Goal: Task Accomplishment & Management: Use online tool/utility

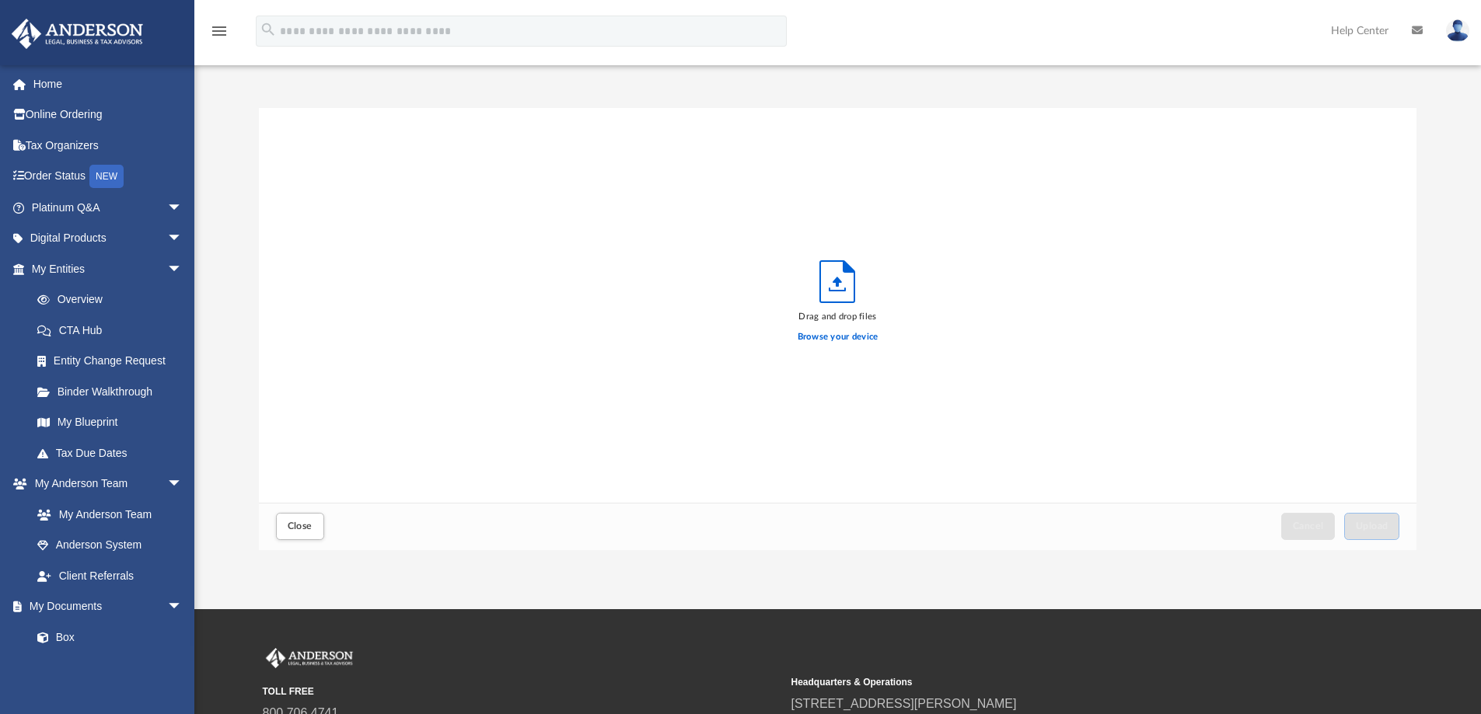
scroll to position [382, 1146]
click at [844, 288] on icon "Upload" at bounding box center [837, 281] width 34 height 41
click at [842, 302] on icon "Upload" at bounding box center [837, 281] width 34 height 41
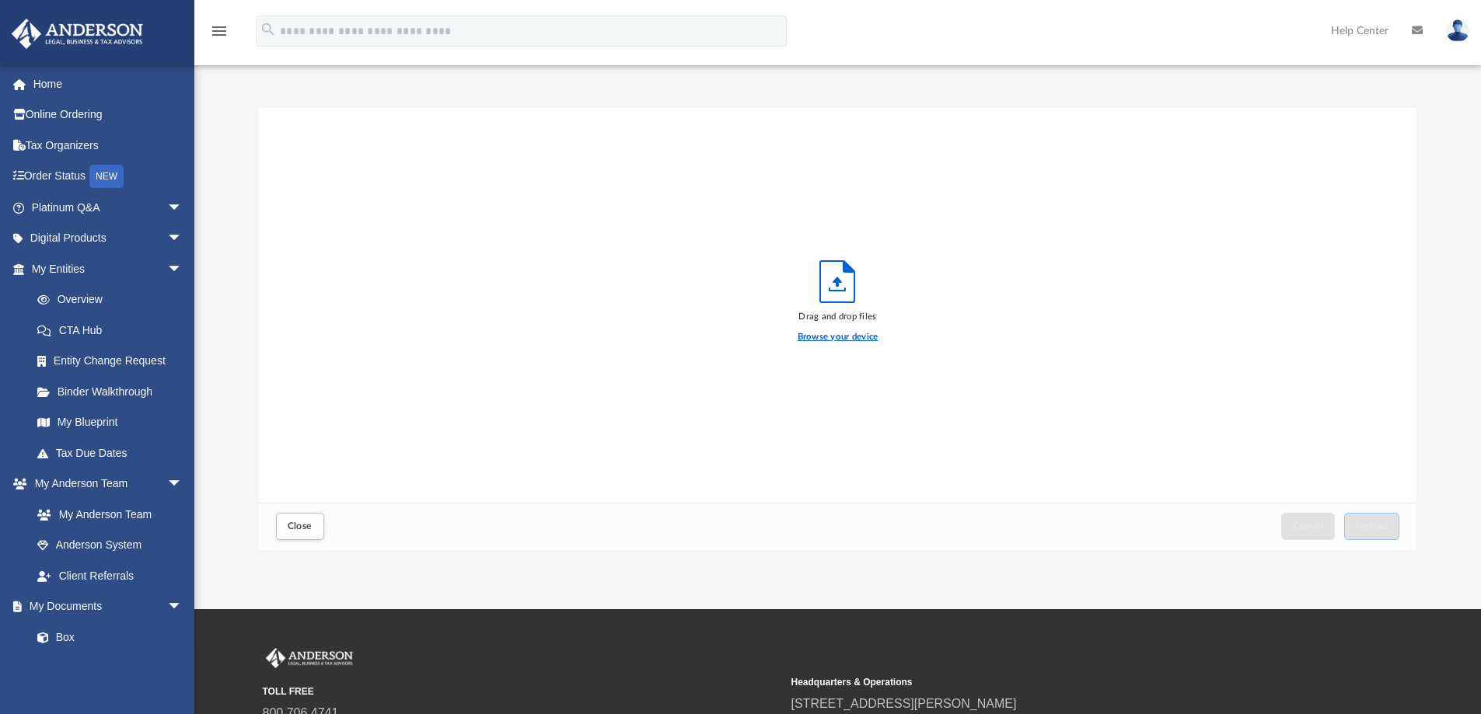
click at [849, 334] on label "Browse your device" at bounding box center [837, 337] width 81 height 14
click at [0, 0] on input "Browse your device" at bounding box center [0, 0] width 0 height 0
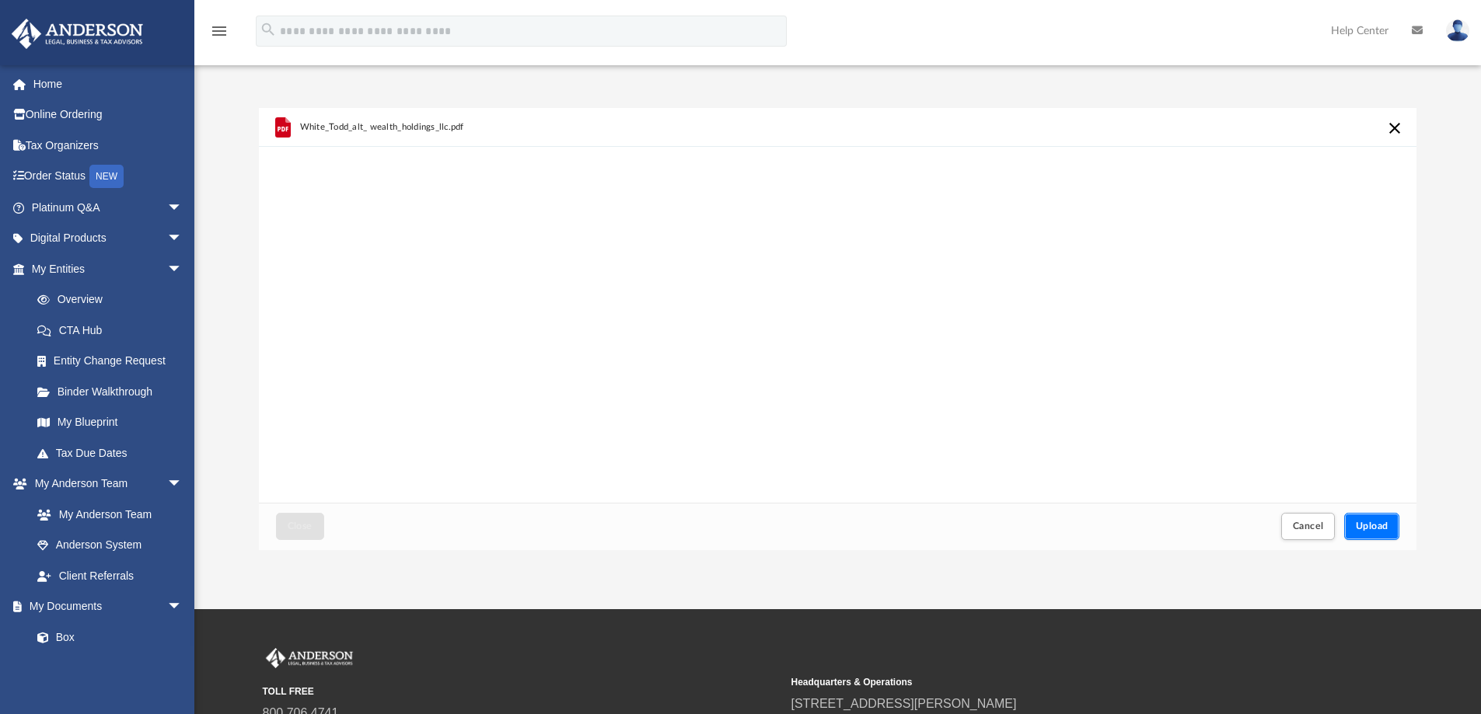
click at [1362, 524] on span "Upload" at bounding box center [1371, 526] width 33 height 9
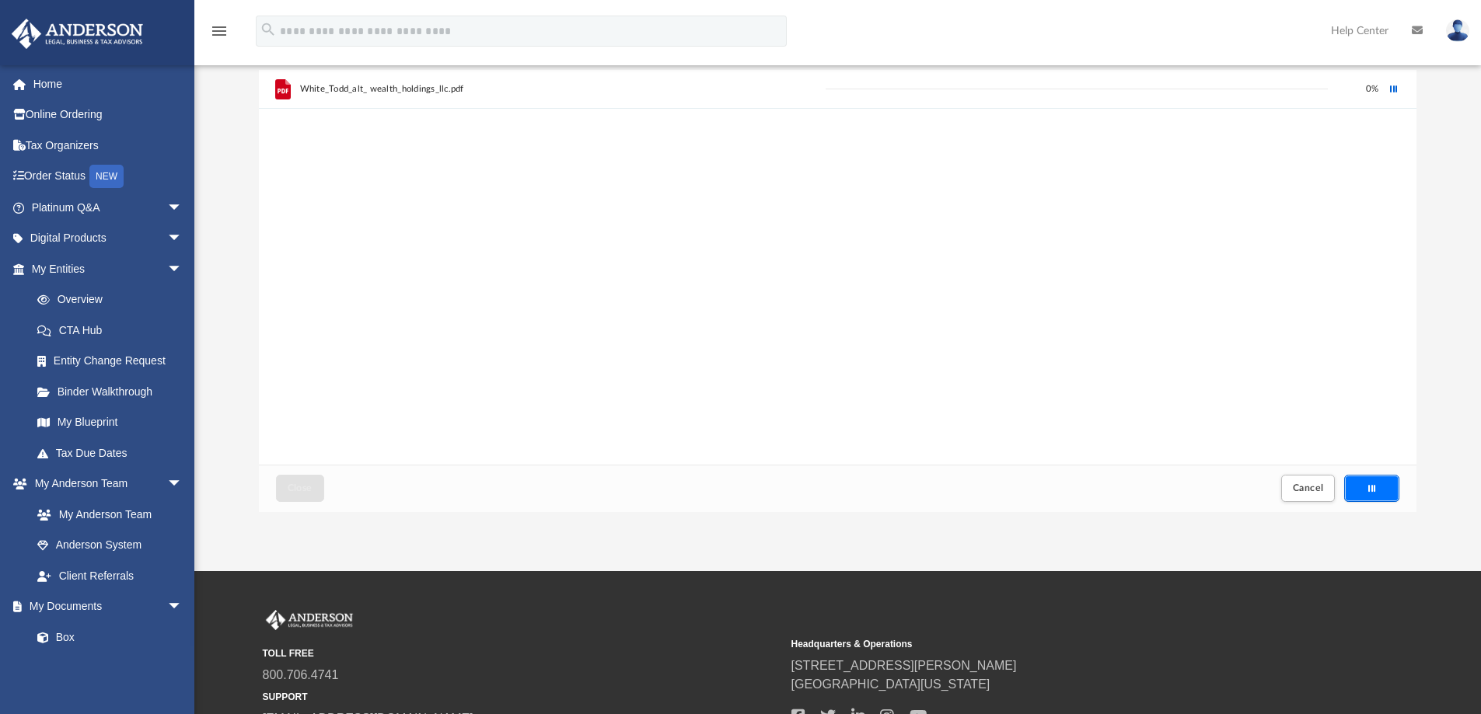
scroll to position [0, 0]
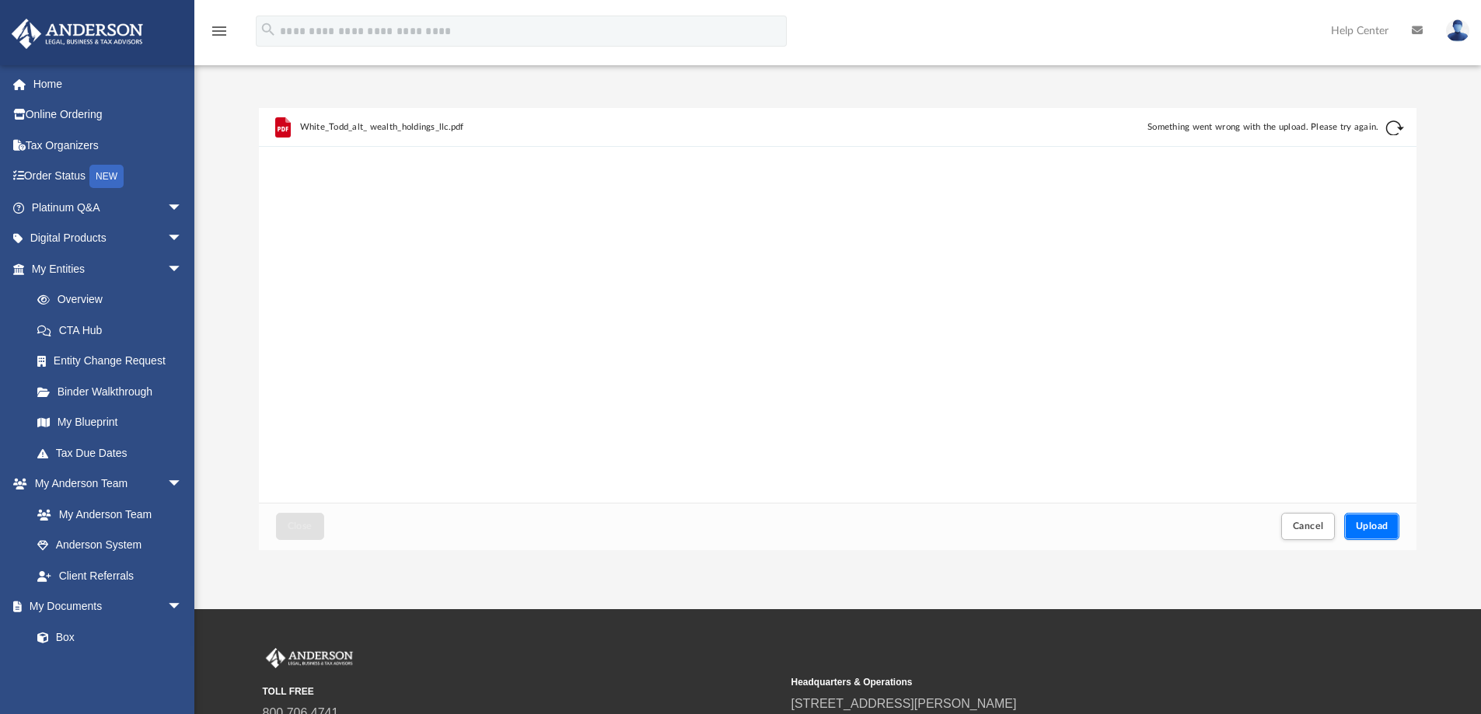
click at [1378, 520] on button "Upload" at bounding box center [1372, 526] width 56 height 27
click at [1378, 522] on span "Upload" at bounding box center [1371, 526] width 33 height 9
click at [1384, 525] on span "Upload" at bounding box center [1371, 526] width 33 height 9
